Goal: Information Seeking & Learning: Check status

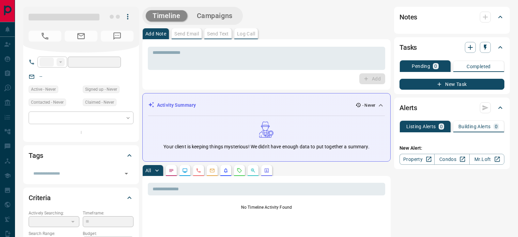
type input "**"
type input "**********"
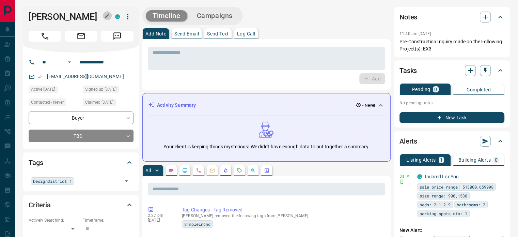
click at [109, 17] on icon "button" at bounding box center [107, 15] width 5 height 5
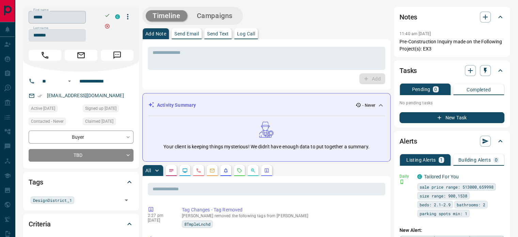
click at [71, 15] on input "*****" at bounding box center [57, 17] width 57 height 13
click at [63, 35] on input "*******" at bounding box center [57, 35] width 57 height 13
click at [99, 80] on input "**********" at bounding box center [103, 81] width 53 height 11
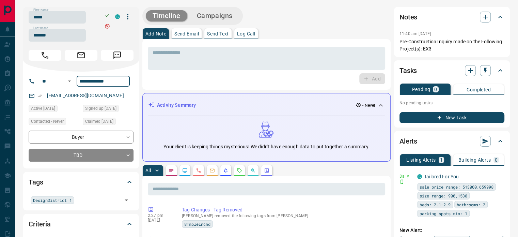
click at [102, 94] on div "[EMAIL_ADDRESS][DOMAIN_NAME]" at bounding box center [81, 95] width 105 height 11
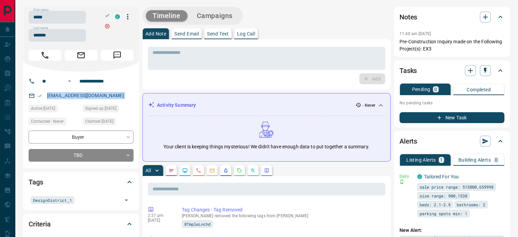
copy link "[EMAIL_ADDRESS][DOMAIN_NAME]"
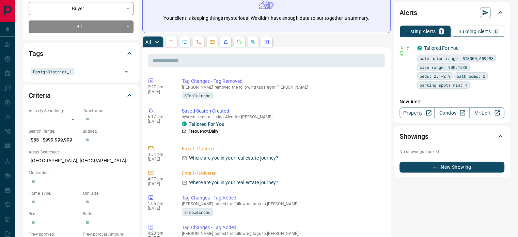
scroll to position [136, 0]
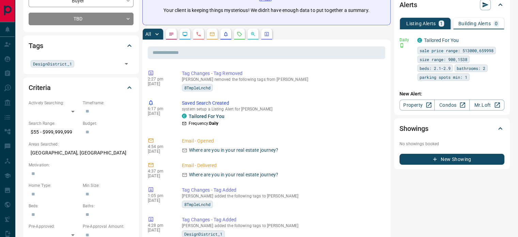
click at [70, 153] on p "[GEOGRAPHIC_DATA], [GEOGRAPHIC_DATA]" at bounding box center [81, 152] width 105 height 11
copy p "Centre"
click at [70, 153] on p "[GEOGRAPHIC_DATA], [GEOGRAPHIC_DATA]" at bounding box center [81, 152] width 105 height 11
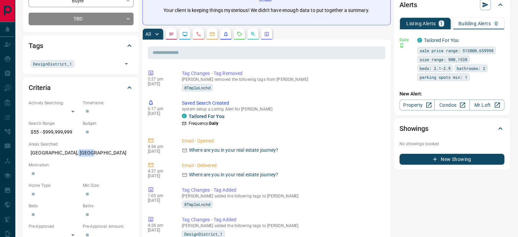
click at [70, 153] on p "[GEOGRAPHIC_DATA], [GEOGRAPHIC_DATA]" at bounding box center [81, 152] width 105 height 11
click at [204, 36] on div "All" at bounding box center [266, 34] width 248 height 11
click at [196, 35] on button "button" at bounding box center [198, 34] width 11 height 11
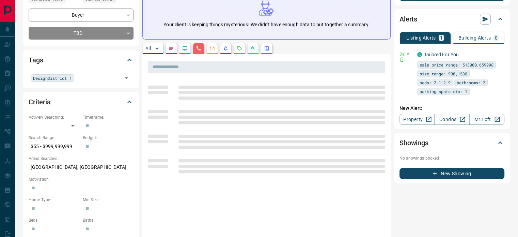
scroll to position [0, 0]
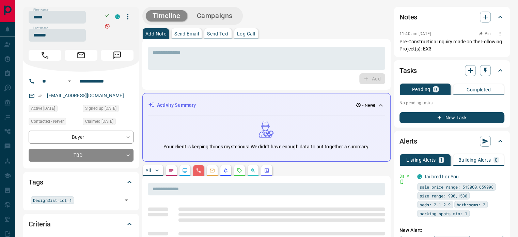
click at [423, 42] on p "Pre-Construction Inquiry made on the Following Project(s): EX3" at bounding box center [452, 45] width 105 height 14
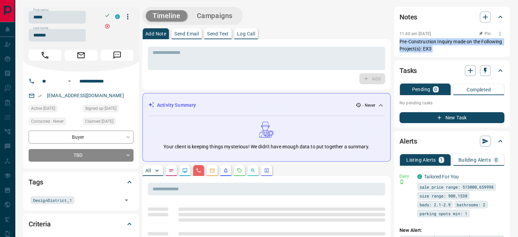
click at [423, 42] on p "Pre-Construction Inquiry made on the Following Project(s): EX3" at bounding box center [452, 45] width 105 height 14
click at [434, 44] on p "Pre-Construction Inquiry made on the Following Project(s): EX3" at bounding box center [452, 45] width 105 height 14
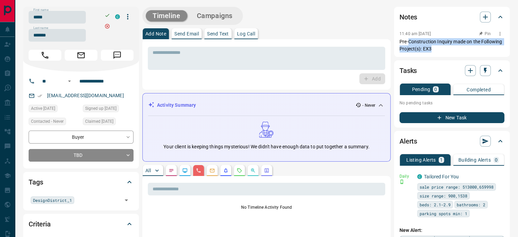
drag, startPoint x: 413, startPoint y: 42, endPoint x: 408, endPoint y: 40, distance: 5.4
click at [408, 40] on p "Pre-Construction Inquiry made on the Following Project(s): EX3" at bounding box center [452, 45] width 105 height 14
drag, startPoint x: 391, startPoint y: 32, endPoint x: 417, endPoint y: 41, distance: 27.8
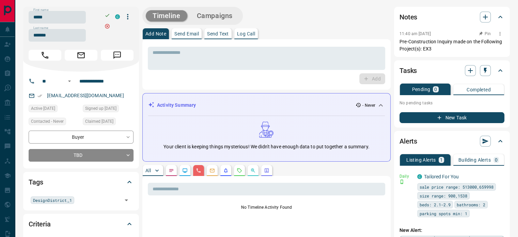
click at [426, 43] on p "Pre-Construction Inquiry made on the Following Project(s): EX3" at bounding box center [452, 45] width 105 height 14
copy div "11:40 am [DATE] Pre-Construction Inquiry made on the Following Project(s): EX3"
drag, startPoint x: 435, startPoint y: 49, endPoint x: 399, endPoint y: 31, distance: 39.6
click at [399, 31] on div "Notes 11:40 am [DATE] Pre-Construction Inquiry made on the Following Project(s)…" at bounding box center [452, 32] width 116 height 50
drag, startPoint x: 399, startPoint y: 31, endPoint x: 381, endPoint y: 40, distance: 20.1
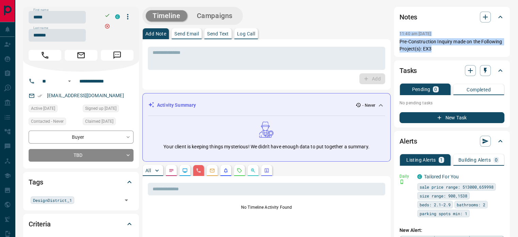
click at [399, 31] on div "Notes 11:40 am [DATE] Pre-Construction Inquiry made on the Following Project(s)…" at bounding box center [452, 32] width 116 height 50
